Goal: Find specific page/section: Find specific page/section

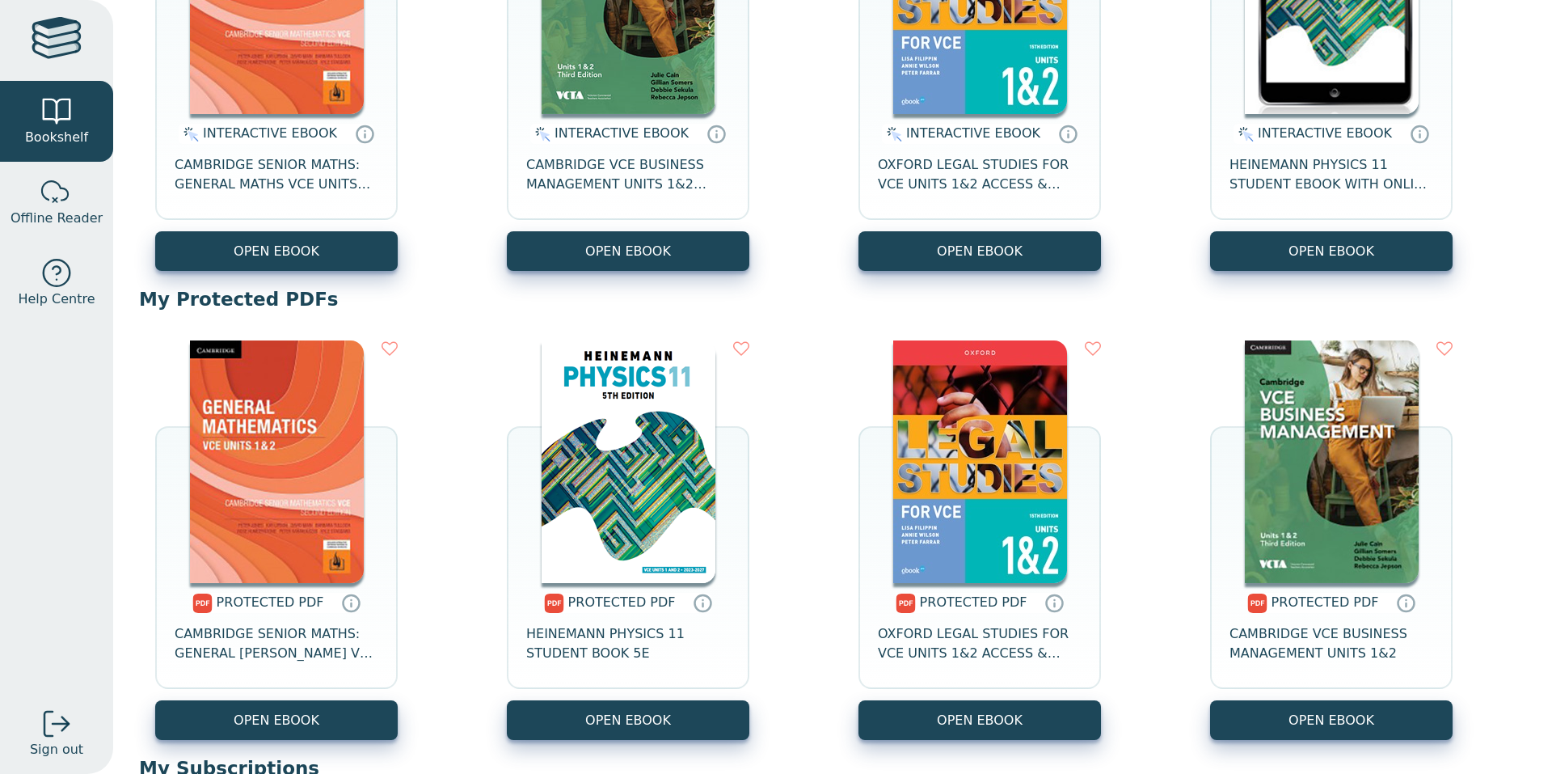
scroll to position [437, 0]
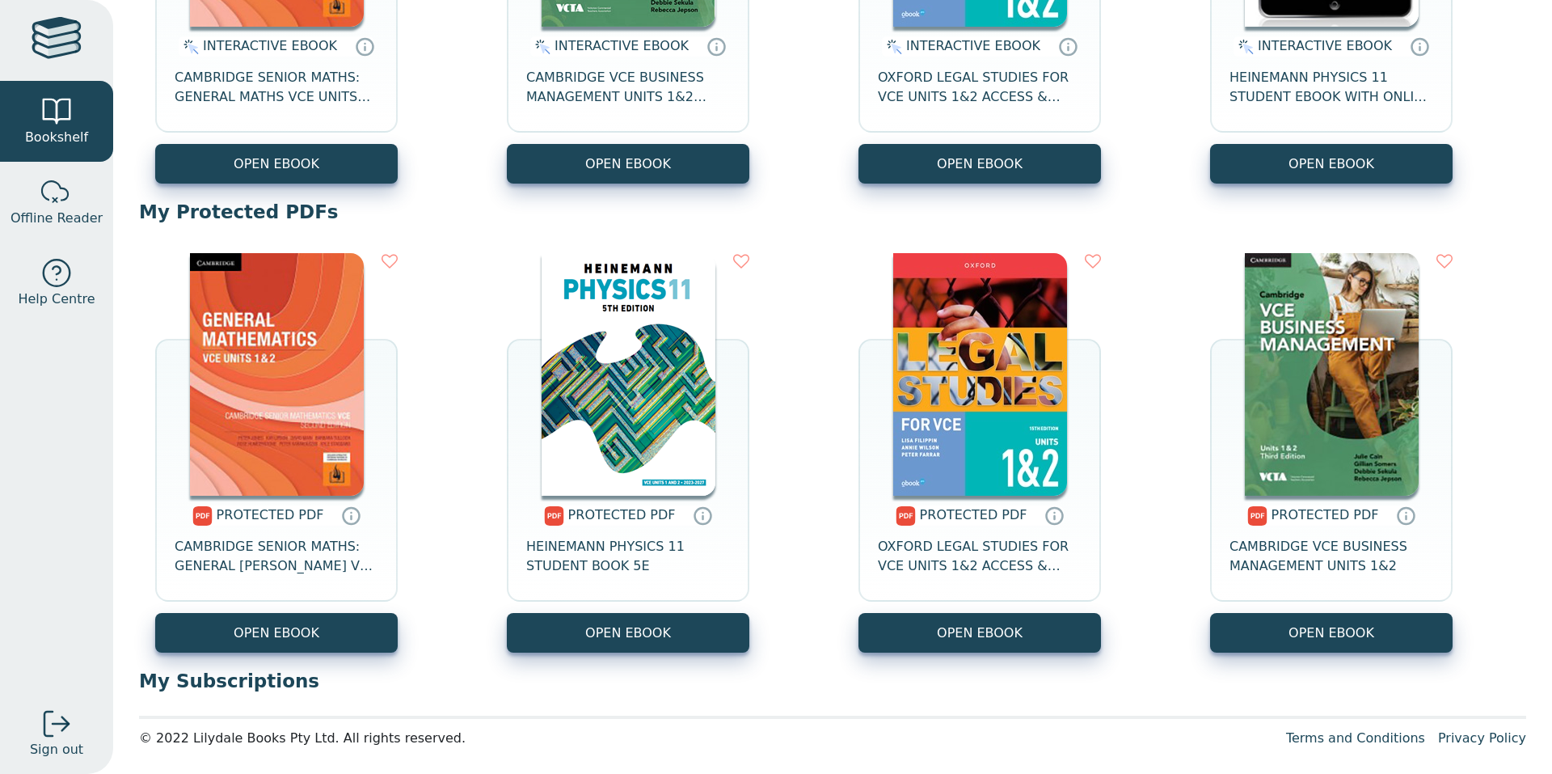
click at [52, 37] on div at bounding box center [57, 40] width 50 height 47
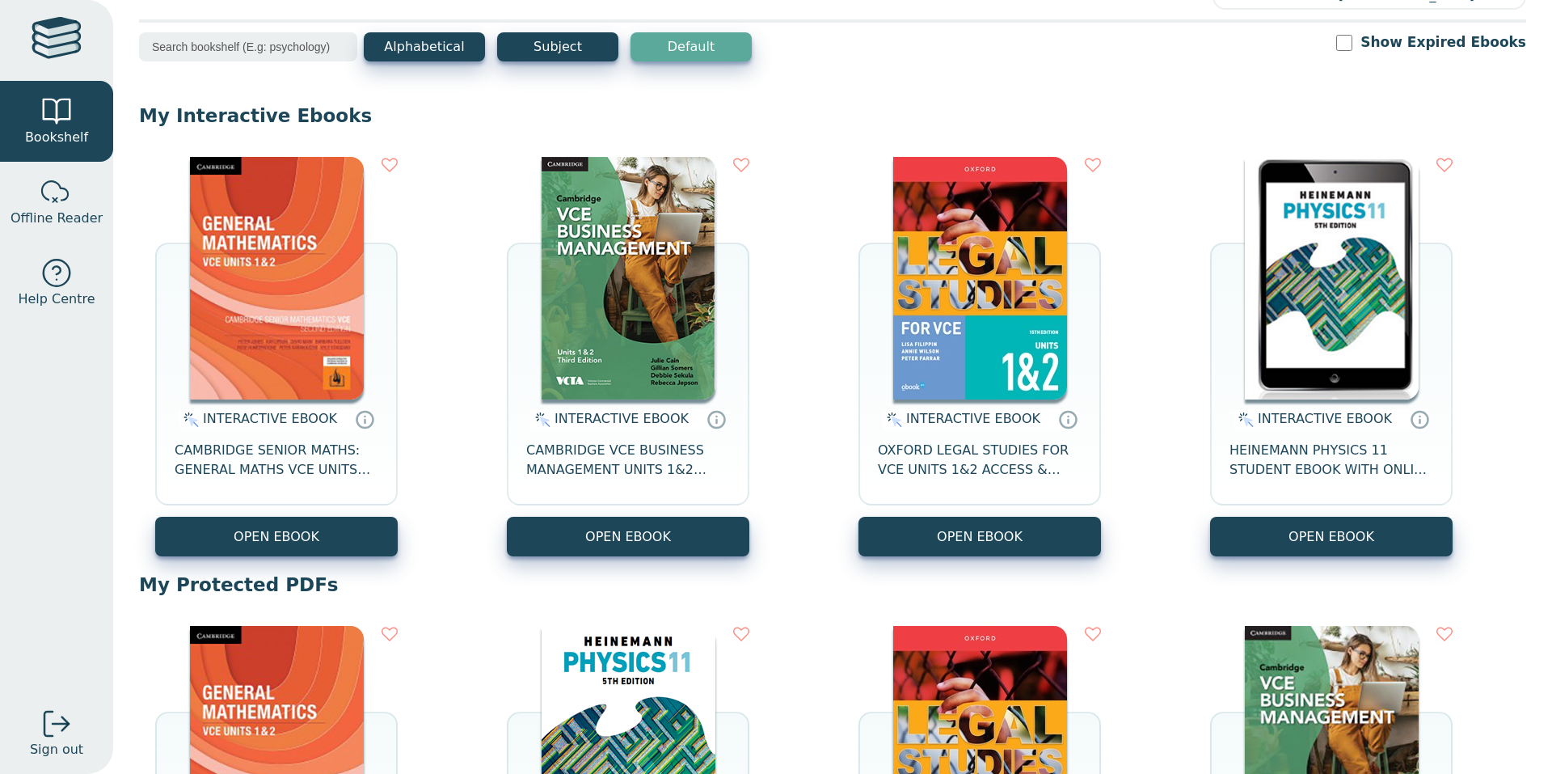
scroll to position [0, 0]
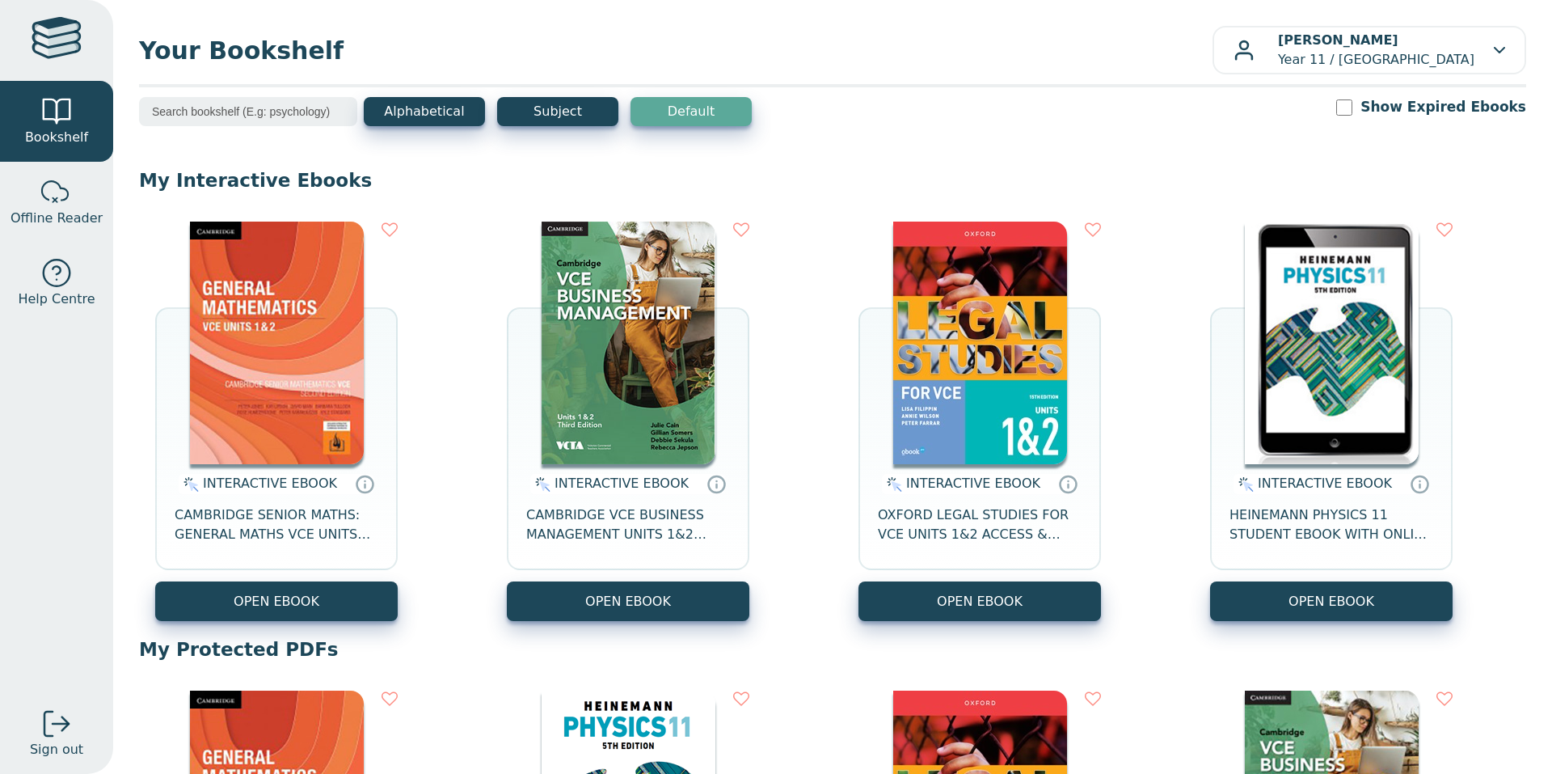
drag, startPoint x: 895, startPoint y: 41, endPoint x: 825, endPoint y: 67, distance: 74.2
click at [895, 42] on span "Your Bookshelf" at bounding box center [675, 50] width 1073 height 36
click at [242, 49] on span "Your Bookshelf" at bounding box center [675, 50] width 1073 height 36
click at [249, 110] on input "search" at bounding box center [248, 111] width 218 height 29
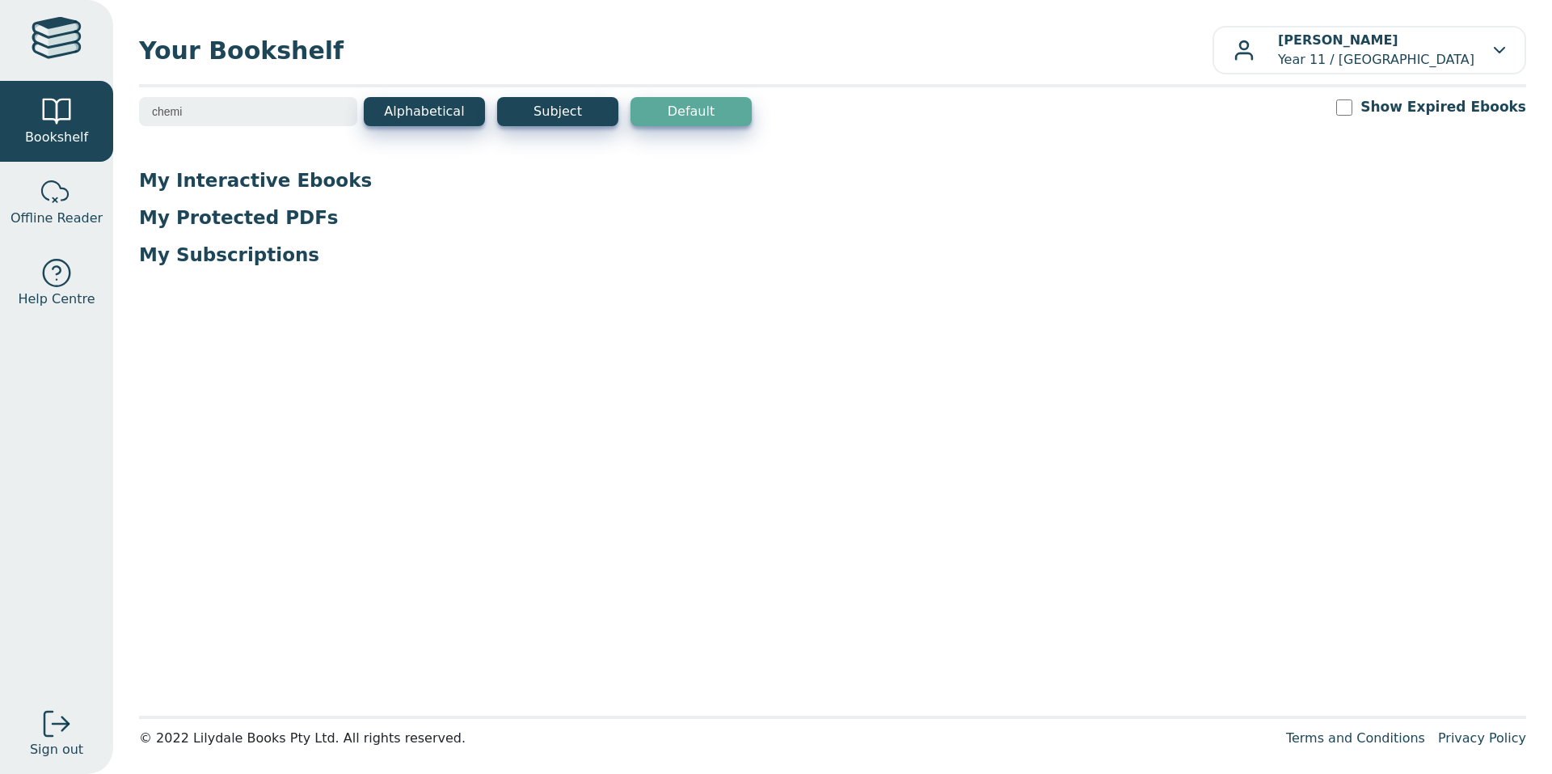
type input "chemi"
drag, startPoint x: 504, startPoint y: 461, endPoint x: 501, endPoint y: 451, distance: 10.0
click at [504, 462] on main1 "chemi Alphabetical Subject Default Show Expired Ebooks My Interactive Ebooks IN…" at bounding box center [832, 401] width 1387 height 609
